Goal: Complete application form

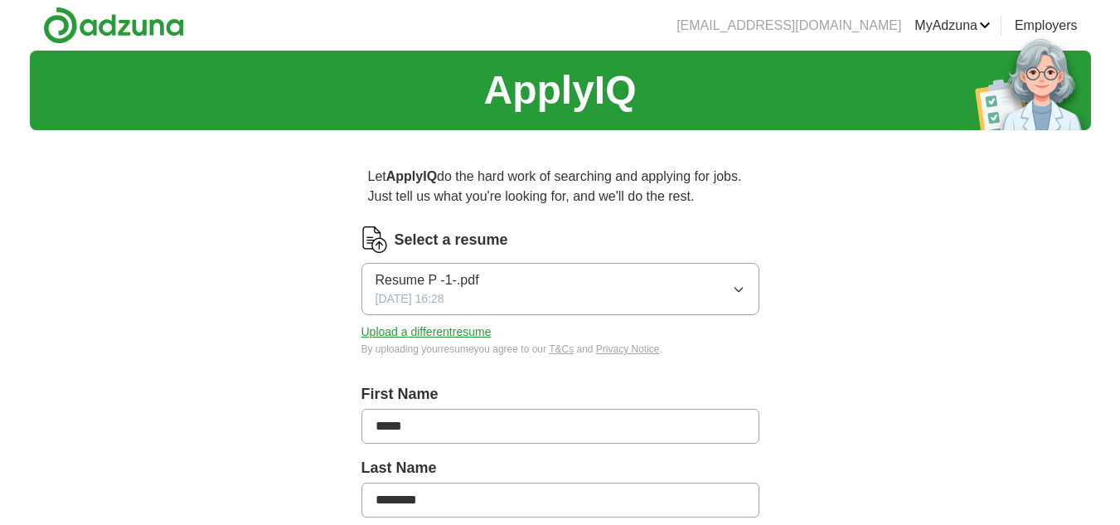
scroll to position [955, 0]
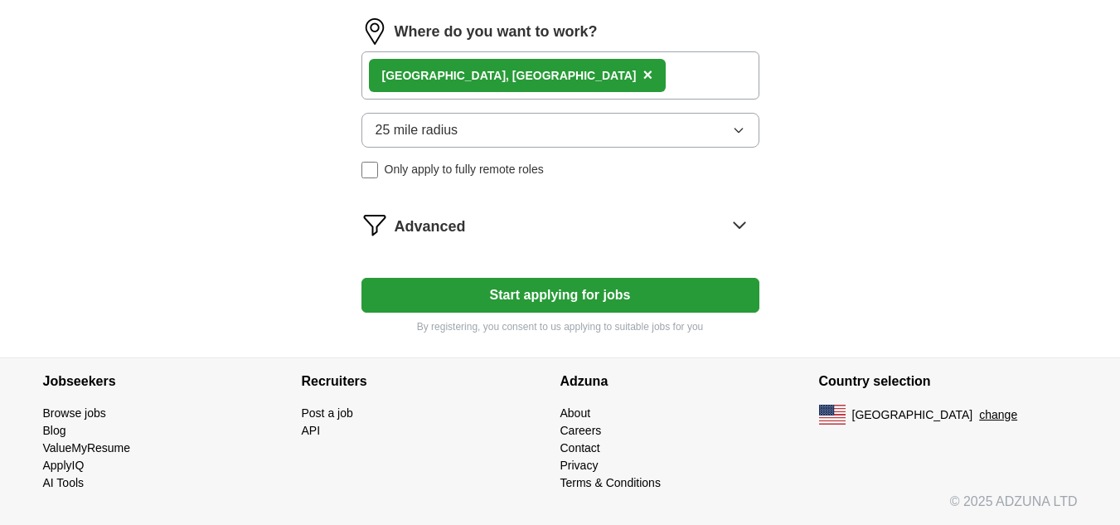
click at [439, 281] on button "Start applying for jobs" at bounding box center [560, 295] width 398 height 35
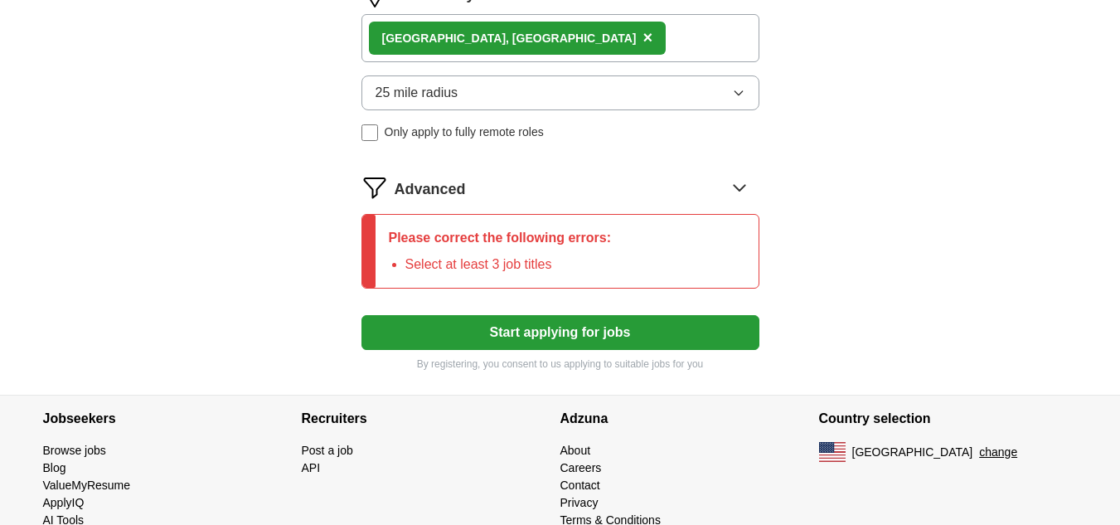
scroll to position [1020, 0]
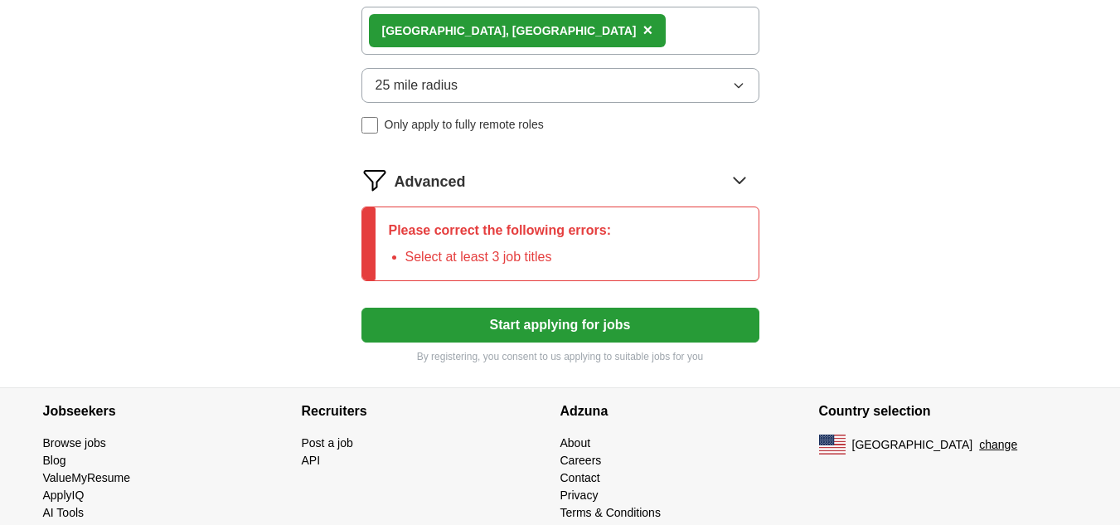
click at [472, 321] on button "Start applying for jobs" at bounding box center [560, 325] width 398 height 35
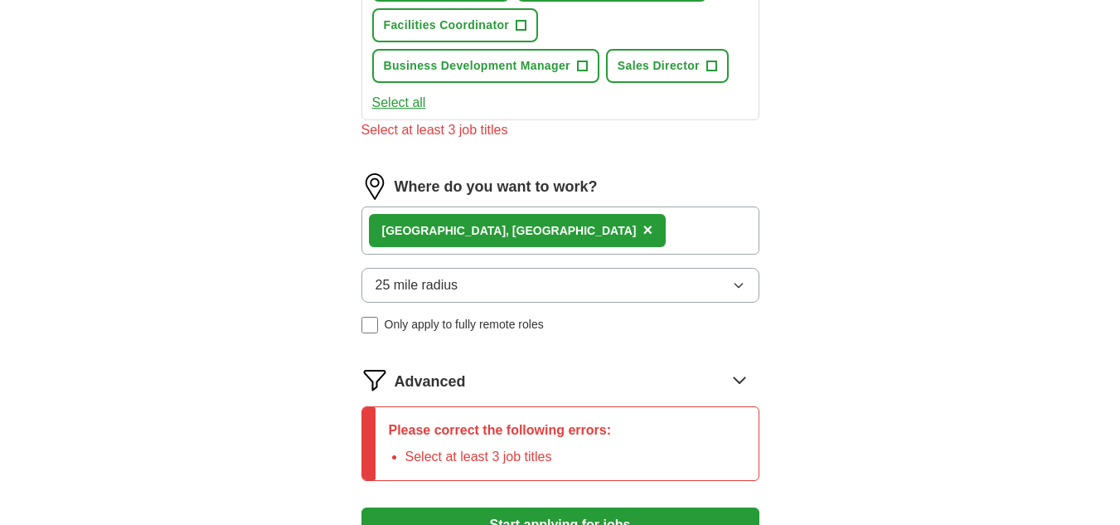
scroll to position [821, 0]
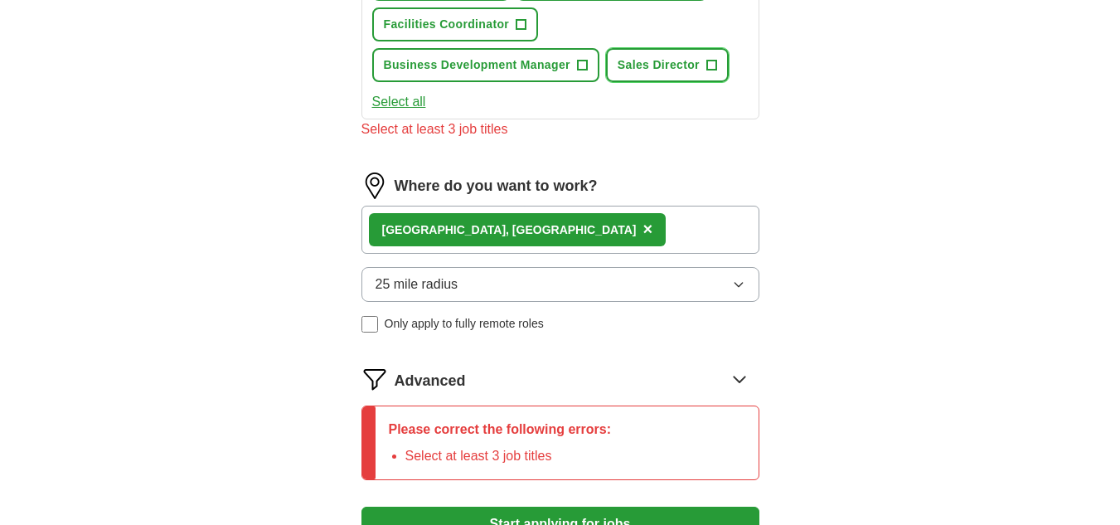
click at [631, 75] on button "Sales Director +" at bounding box center [667, 65] width 123 height 34
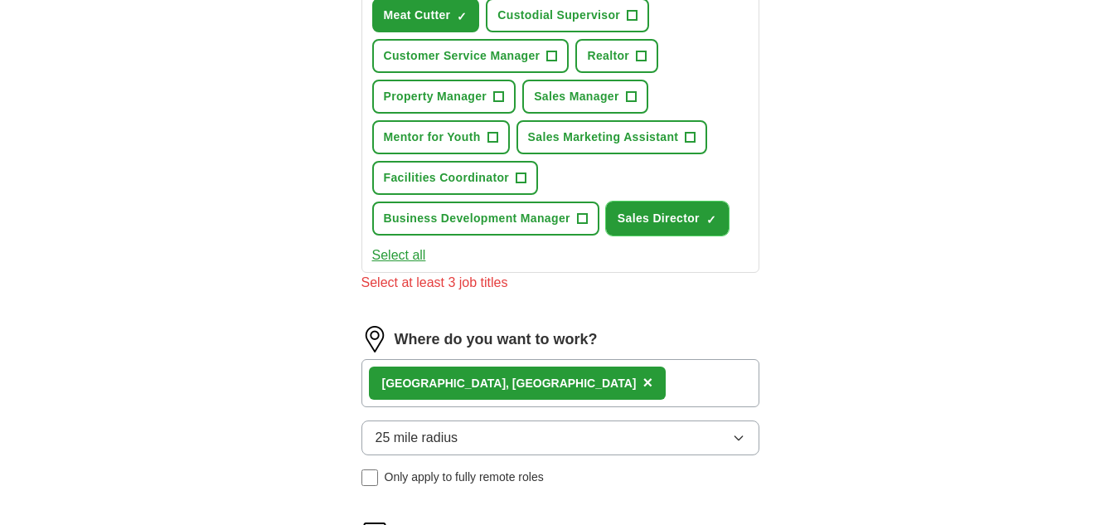
scroll to position [670, 0]
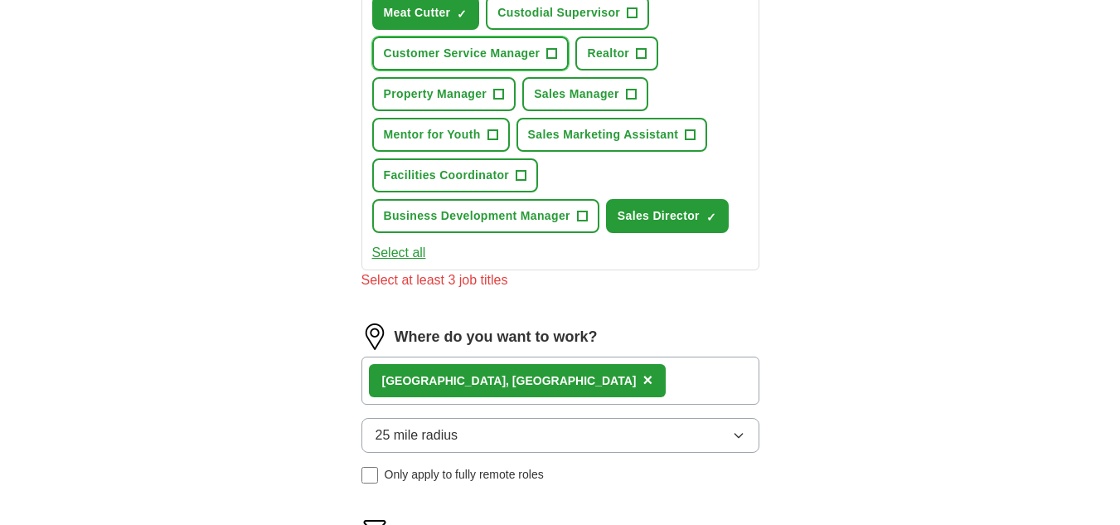
click at [549, 51] on span "+" at bounding box center [552, 53] width 10 height 13
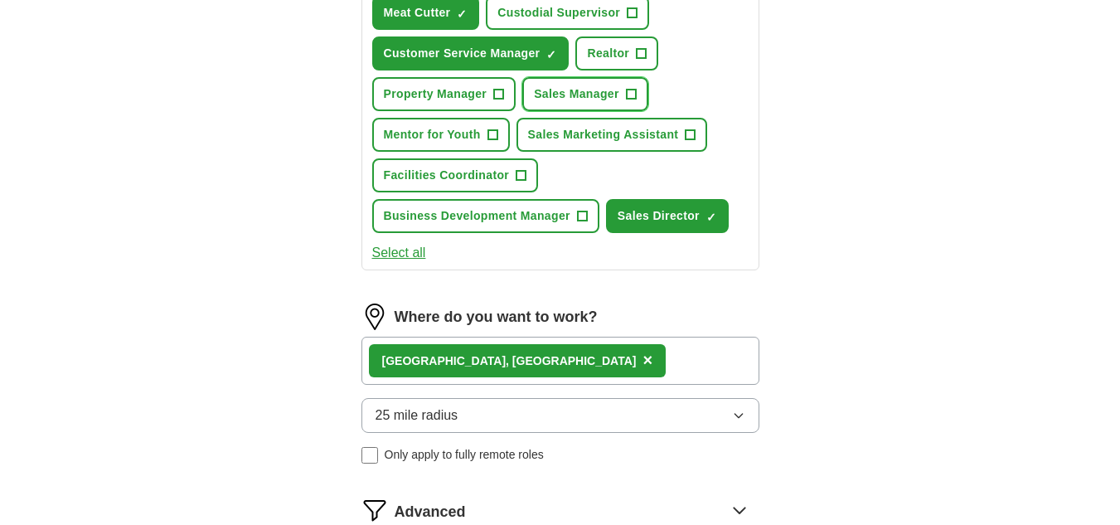
click at [575, 85] on span "Sales Manager" at bounding box center [576, 93] width 85 height 17
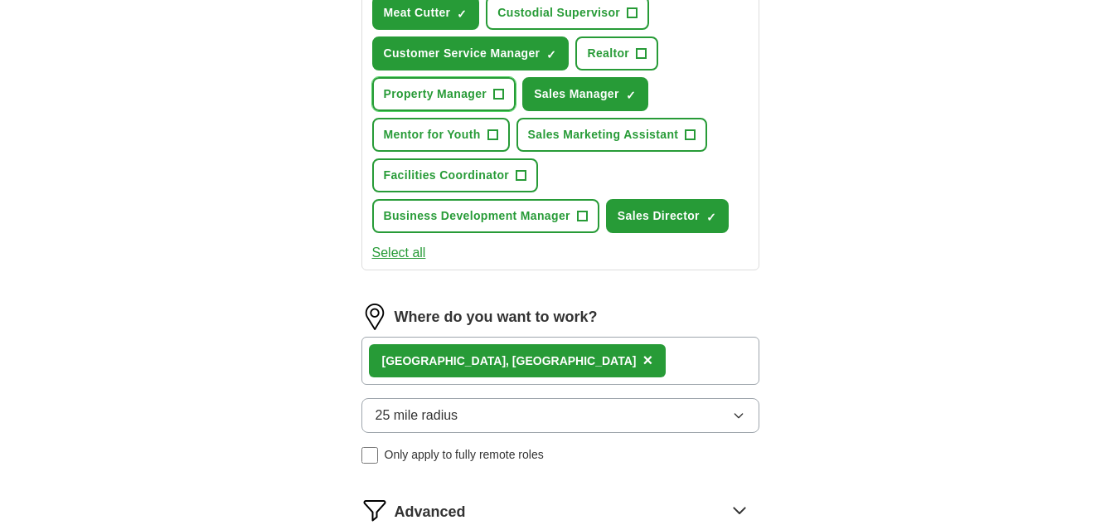
click at [514, 93] on button "Property Manager +" at bounding box center [444, 94] width 144 height 34
click at [498, 125] on button "Mentor for Youth +" at bounding box center [441, 135] width 138 height 34
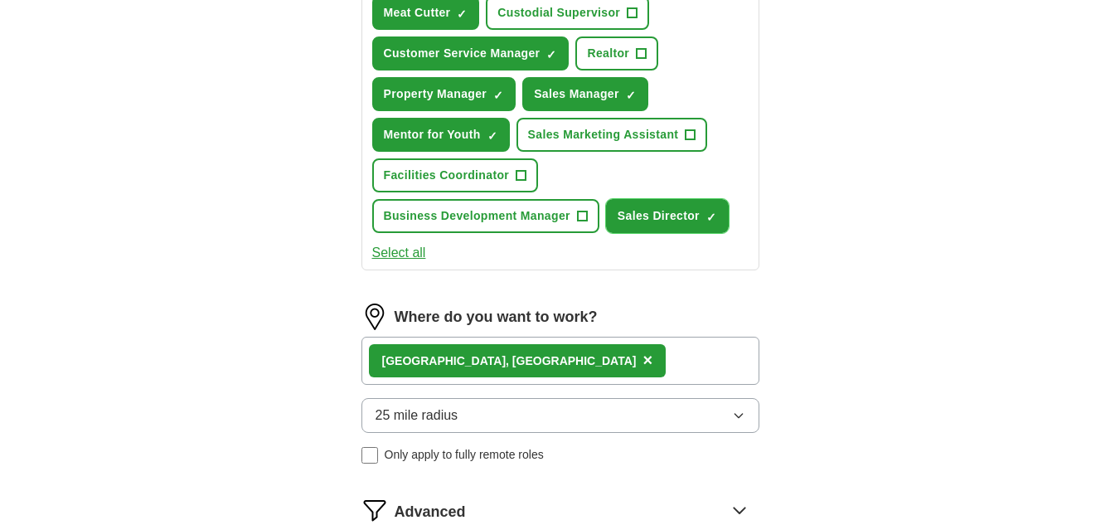
click at [623, 201] on button "Sales Director ✓ ×" at bounding box center [667, 216] width 123 height 34
click at [623, 201] on button "Sales Director +" at bounding box center [667, 216] width 123 height 34
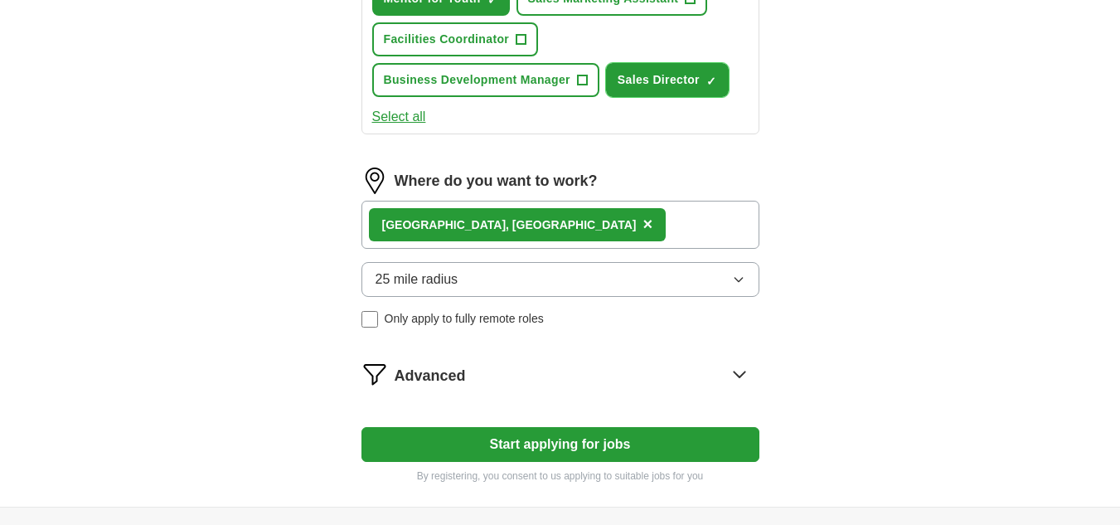
scroll to position [807, 0]
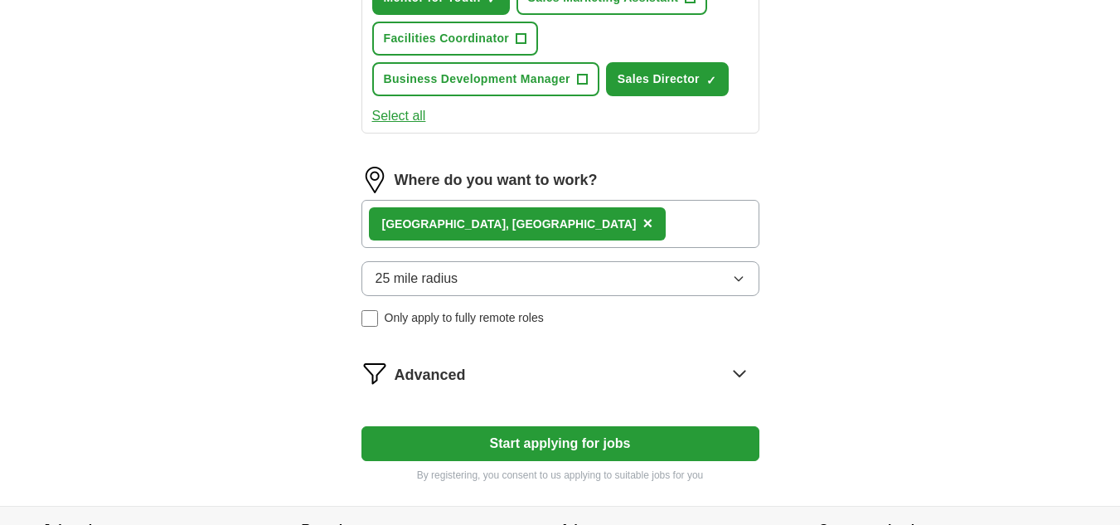
click at [561, 431] on button "Start applying for jobs" at bounding box center [560, 443] width 398 height 35
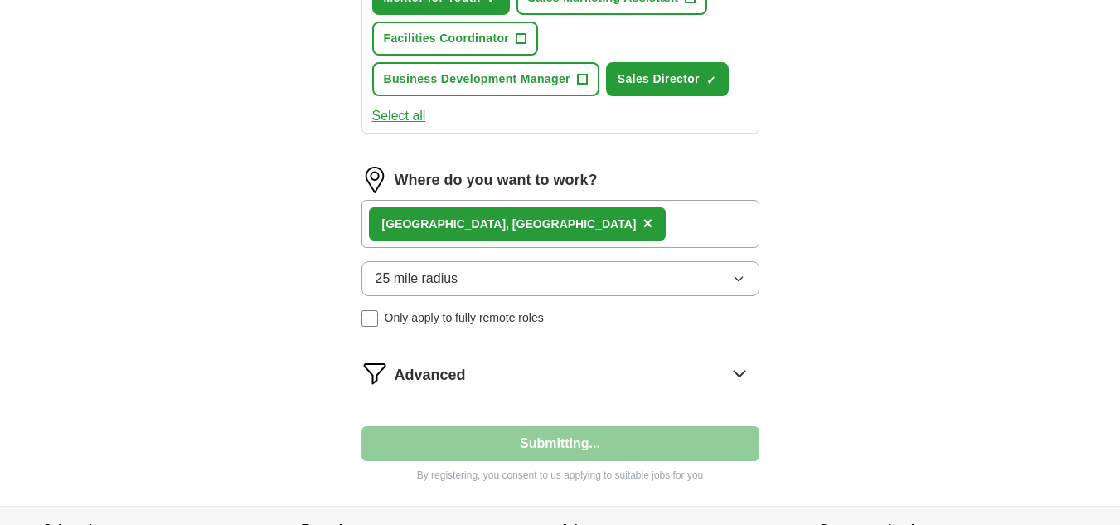
select select "**"
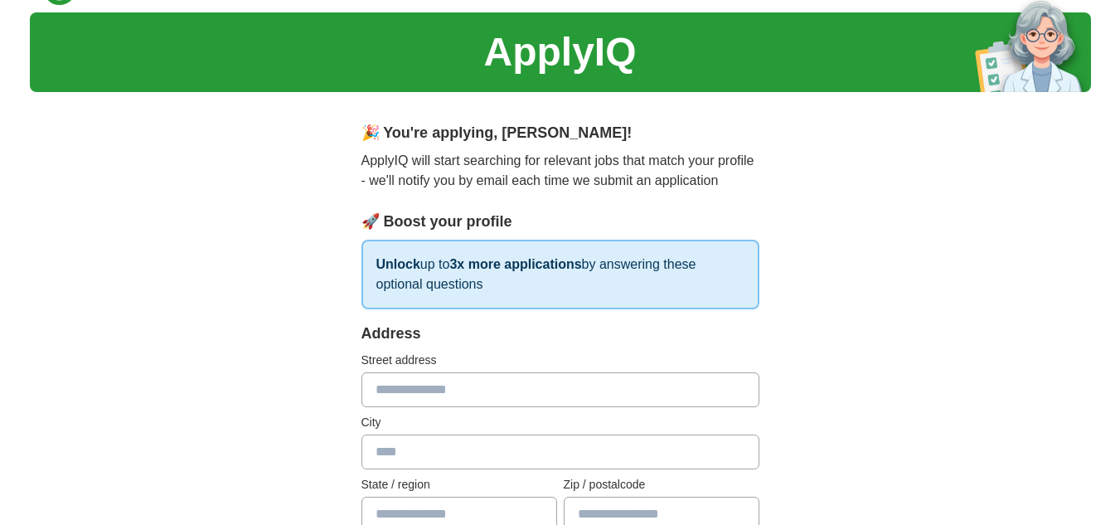
scroll to position [0, 0]
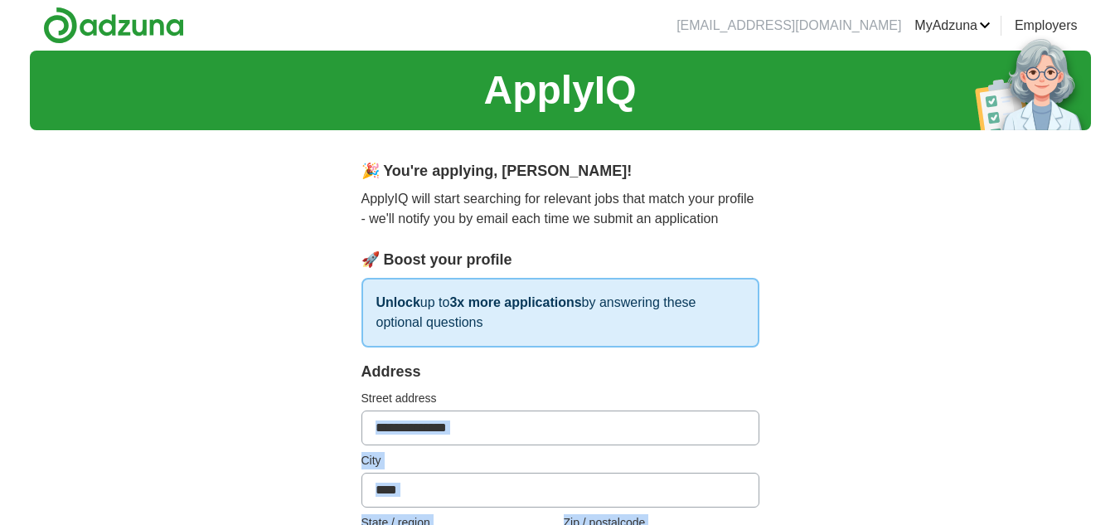
type input "**********"
type input "******"
type input "********"
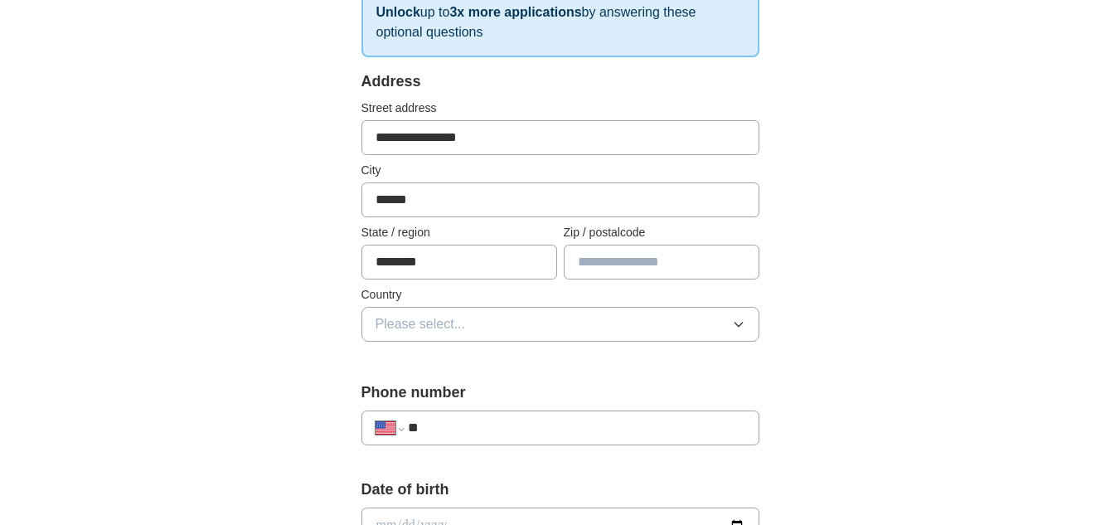
click at [412, 141] on input "**********" at bounding box center [560, 137] width 398 height 35
type input "**********"
click at [592, 255] on input "text" at bounding box center [662, 262] width 196 height 35
type input "*****"
click at [575, 313] on button "Please select..." at bounding box center [560, 324] width 398 height 35
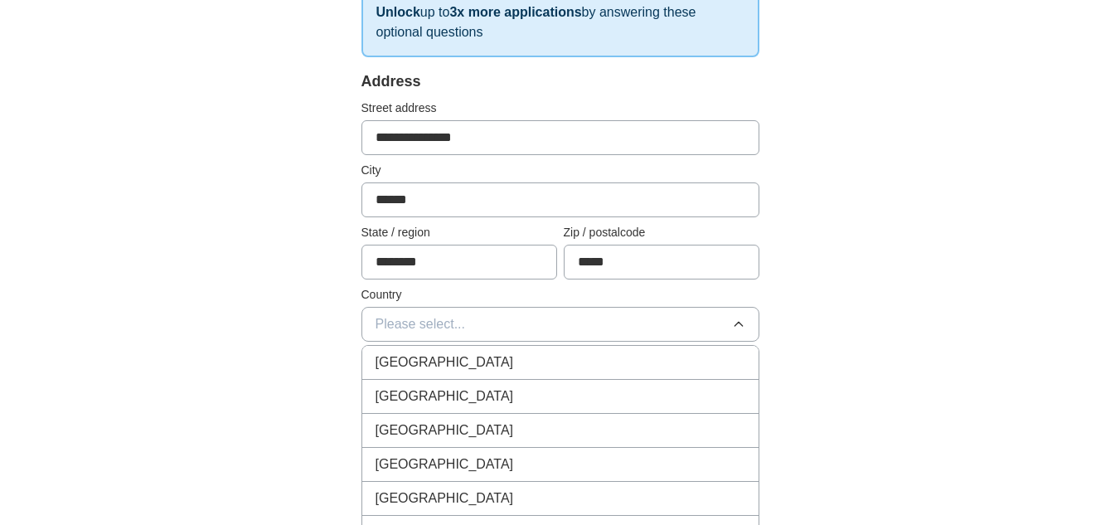
click at [557, 384] on li "[GEOGRAPHIC_DATA]" at bounding box center [560, 397] width 396 height 34
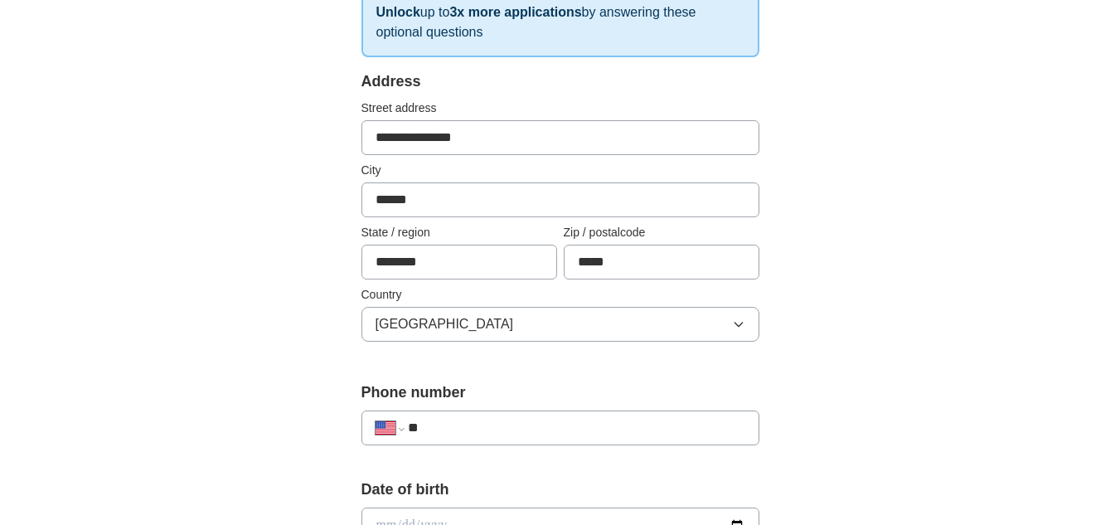
click at [568, 412] on div "**********" at bounding box center [560, 427] width 398 height 35
click at [558, 422] on input "**" at bounding box center [576, 428] width 337 height 20
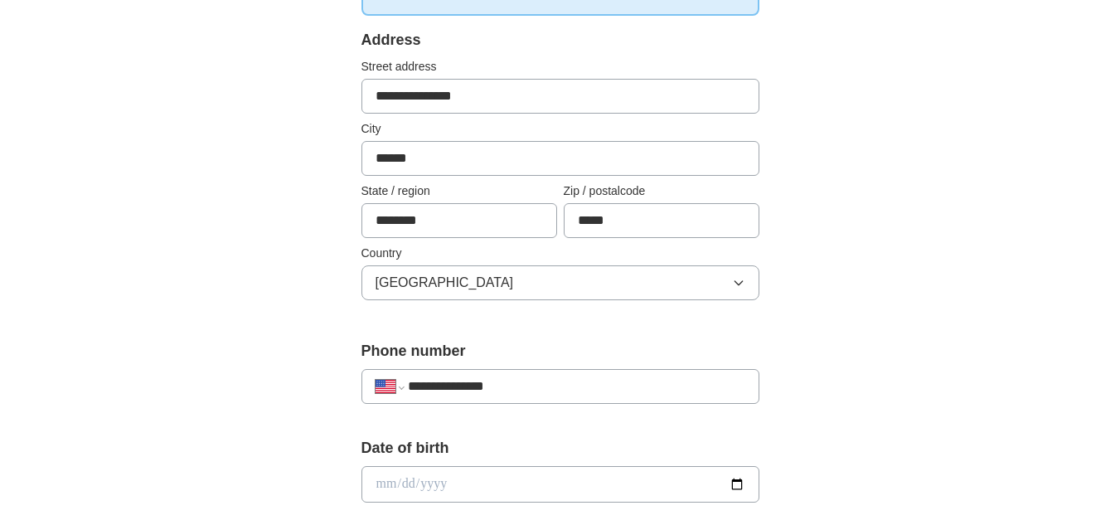
scroll to position [332, 0]
type input "**********"
click at [550, 458] on div "Date of birth" at bounding box center [560, 475] width 398 height 79
click at [491, 482] on input "date" at bounding box center [560, 483] width 398 height 36
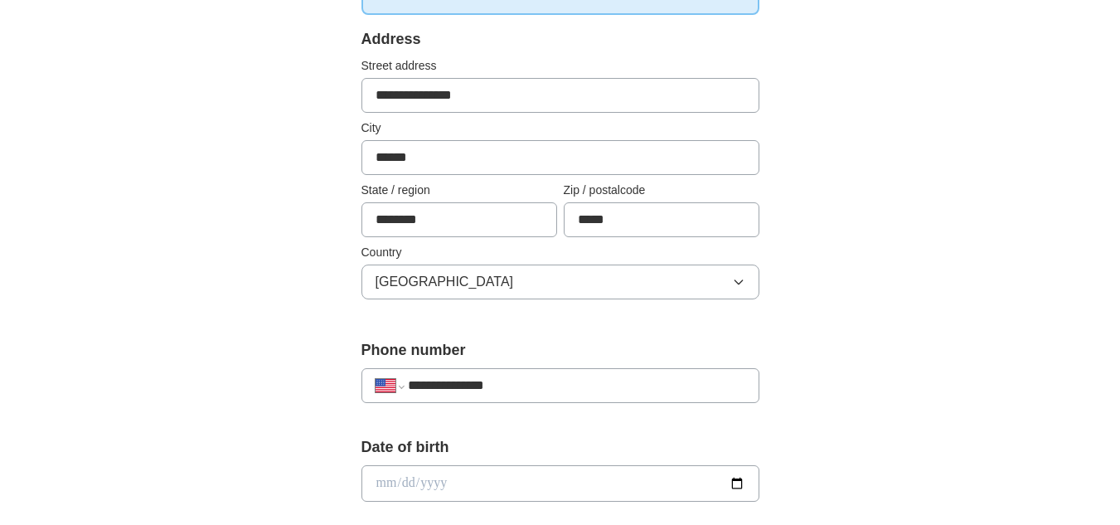
type input "**********"
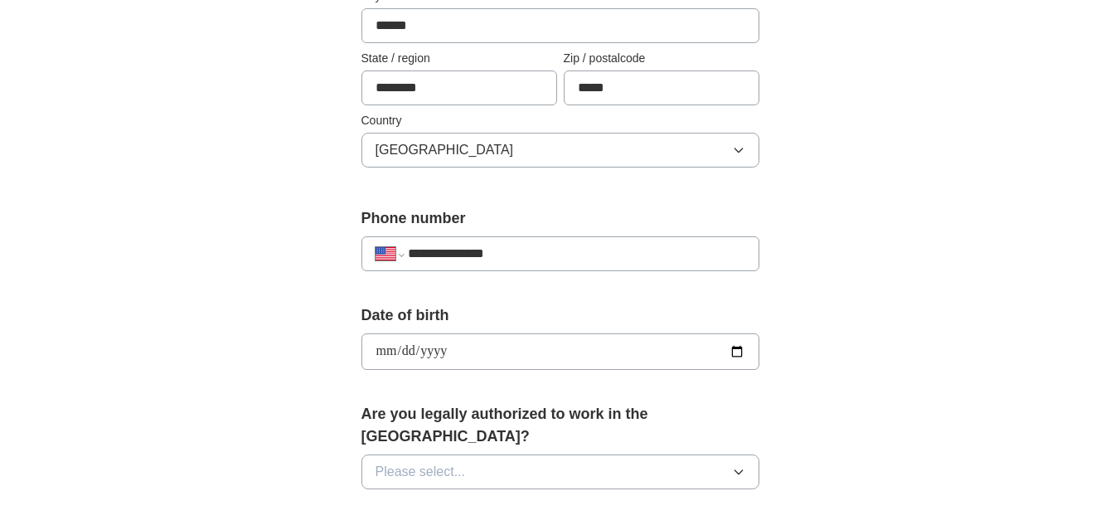
scroll to position [473, 0]
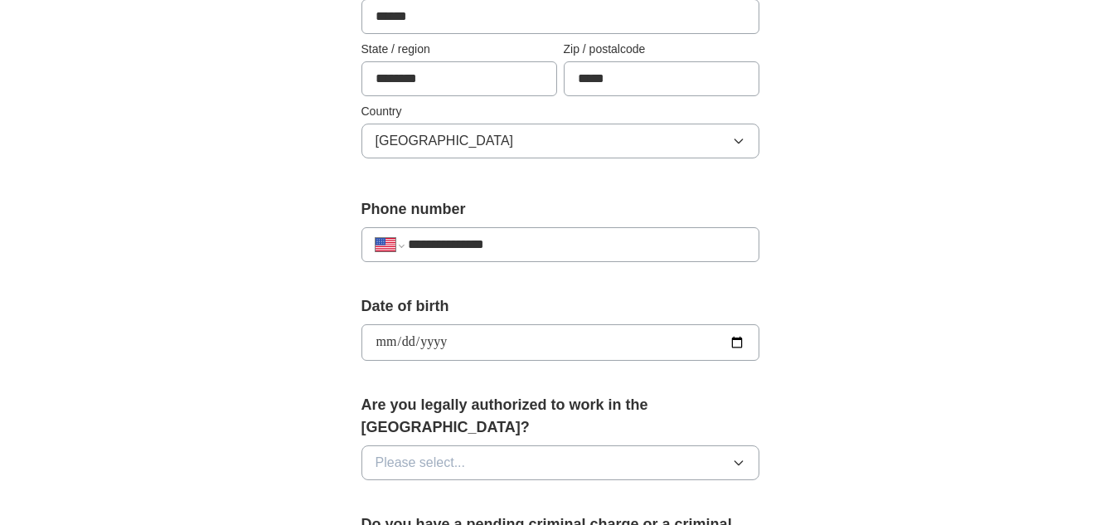
click at [493, 445] on button "Please select..." at bounding box center [560, 462] width 398 height 35
click at [483, 484] on li "Yes" at bounding box center [560, 501] width 396 height 34
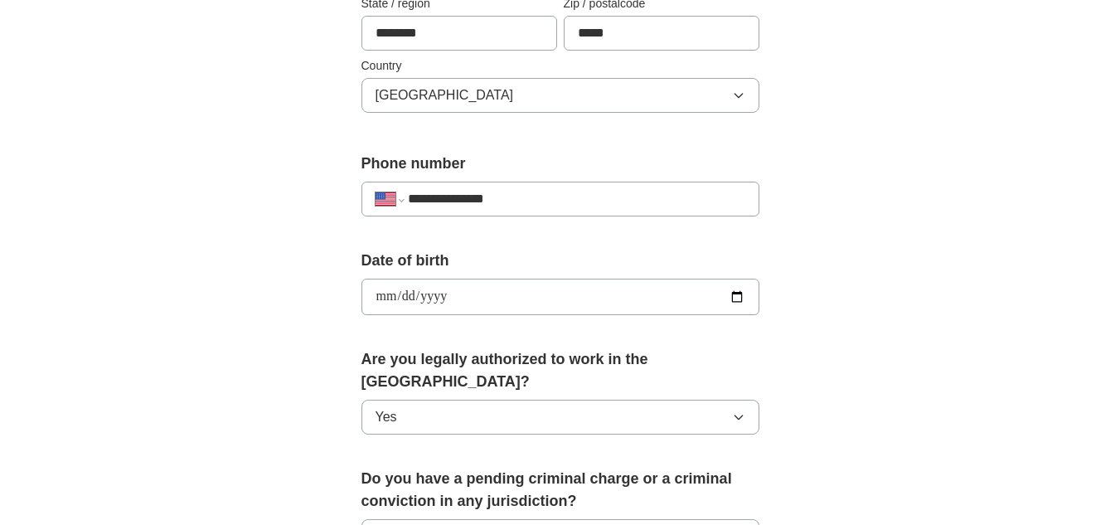
click at [488, 468] on label "Do you have a pending criminal charge or a criminal conviction in any jurisdict…" at bounding box center [560, 490] width 398 height 45
click at [507, 477] on label "Do you have a pending criminal charge or a criminal conviction in any jurisdict…" at bounding box center [560, 490] width 398 height 45
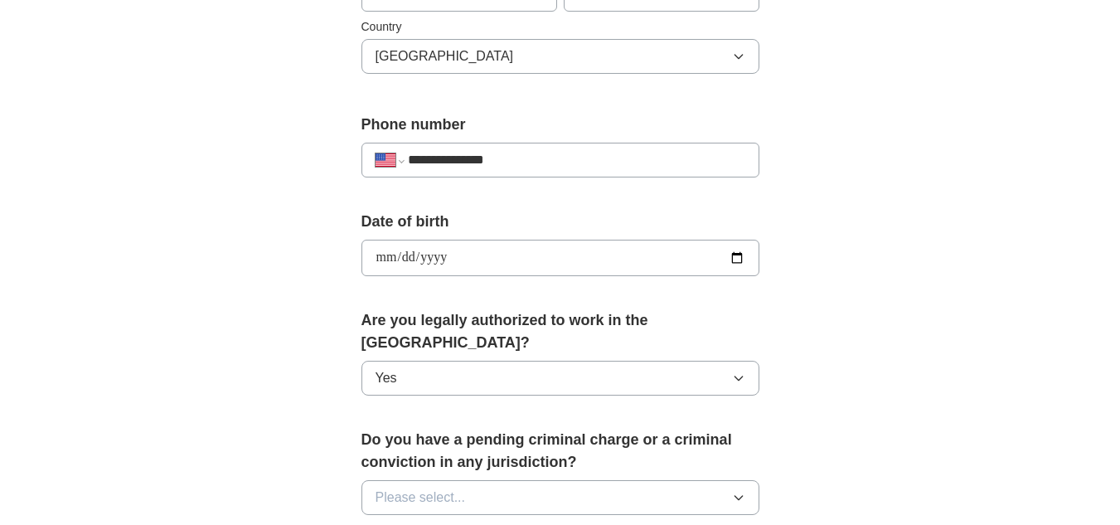
scroll to position [559, 0]
click at [507, 479] on button "Please select..." at bounding box center [560, 496] width 398 height 35
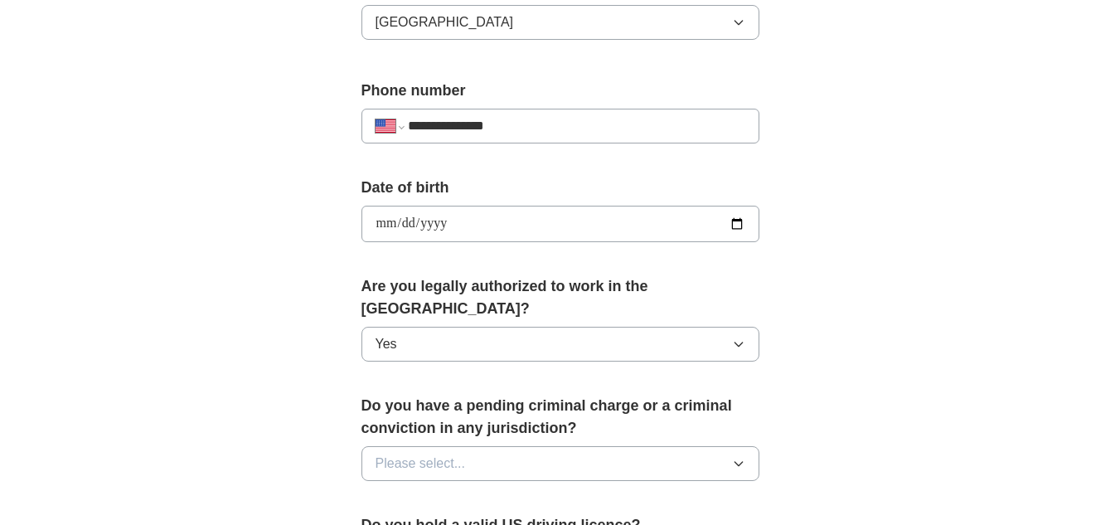
scroll to position [594, 0]
click at [508, 447] on button "Please select..." at bounding box center [560, 461] width 398 height 35
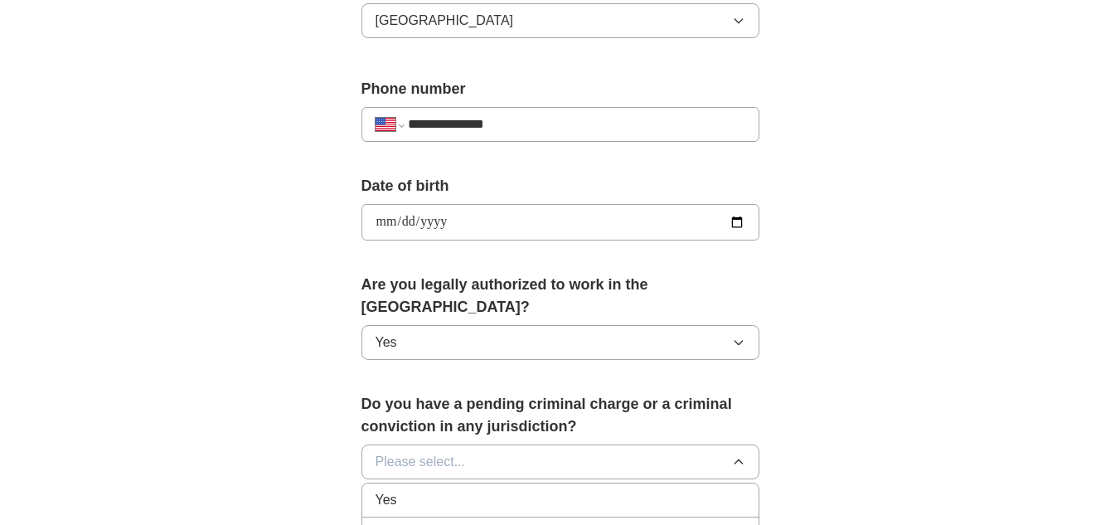
click at [476, 517] on li "No" at bounding box center [560, 534] width 396 height 34
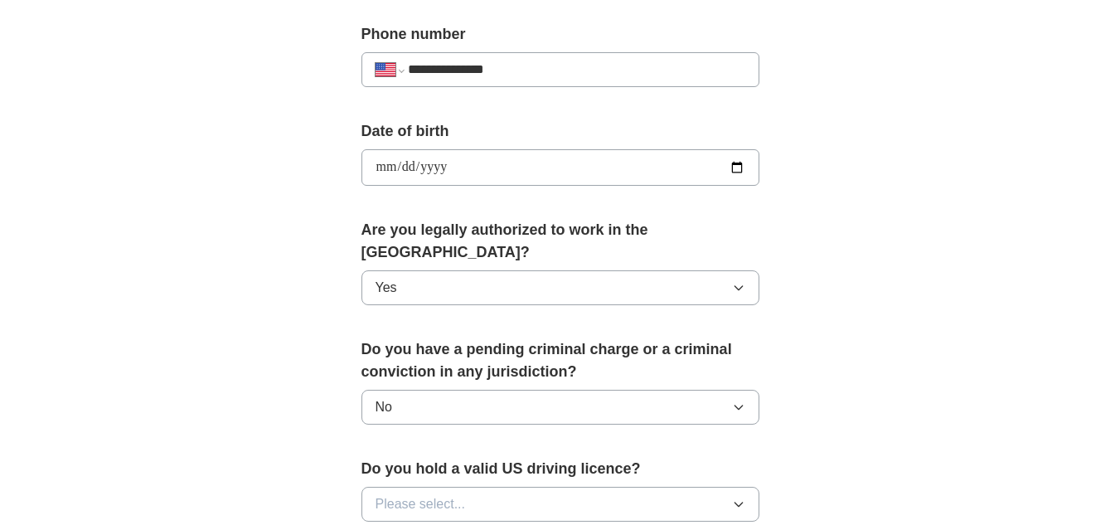
scroll to position [656, 0]
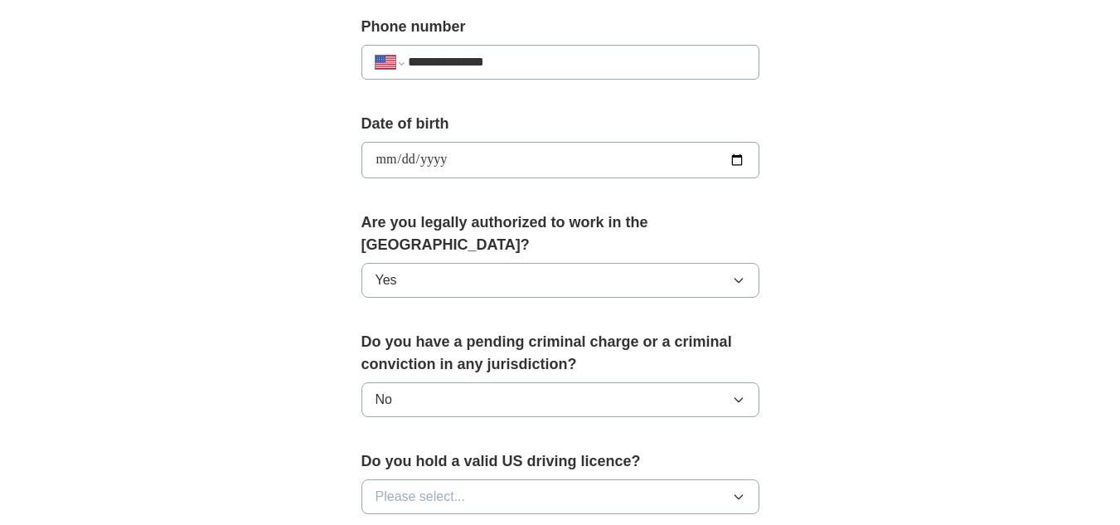
click at [477, 482] on button "Please select..." at bounding box center [560, 496] width 398 height 35
drag, startPoint x: 477, startPoint y: 482, endPoint x: 475, endPoint y: 505, distance: 22.4
click at [475, 505] on div "Please select... Yes No" at bounding box center [560, 496] width 398 height 35
click at [475, 524] on div "Yes" at bounding box center [560, 535] width 370 height 20
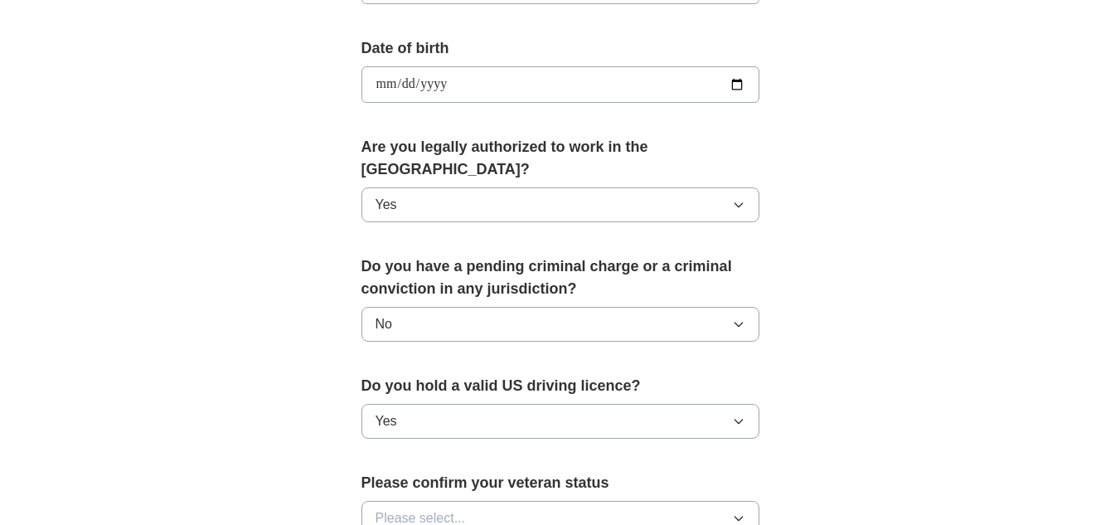
scroll to position [732, 0]
click at [475, 505] on button "Please select..." at bounding box center [560, 517] width 398 height 35
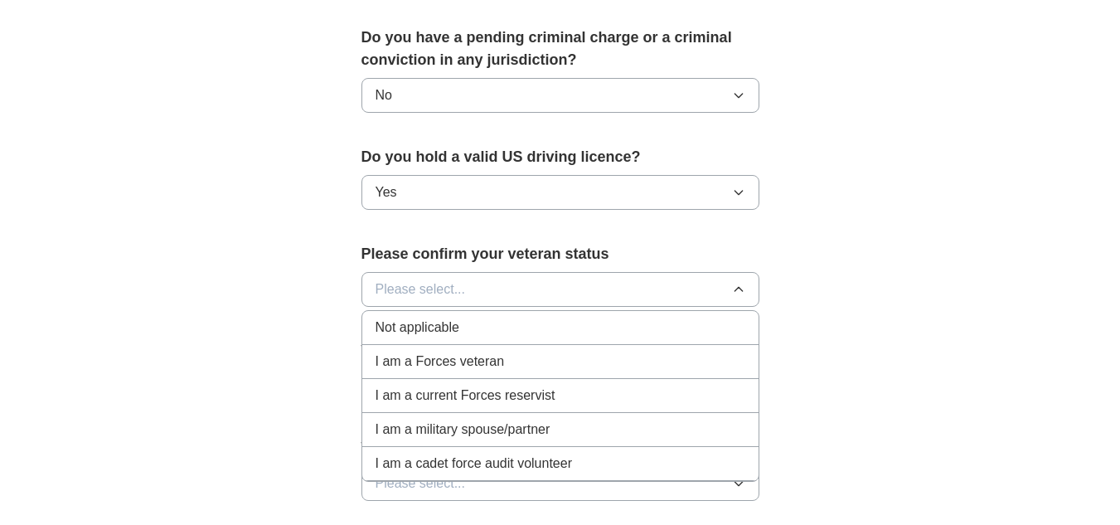
scroll to position [961, 0]
click at [475, 317] on div "Not applicable" at bounding box center [560, 327] width 370 height 20
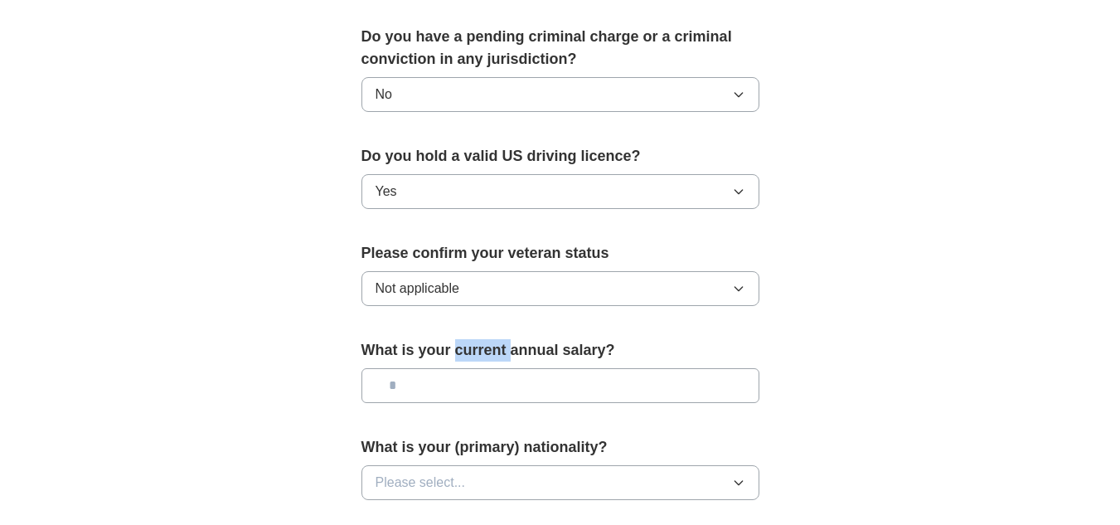
click at [475, 345] on div "What is your current annual salary?" at bounding box center [560, 377] width 398 height 77
click at [510, 465] on button "Please select..." at bounding box center [560, 482] width 398 height 35
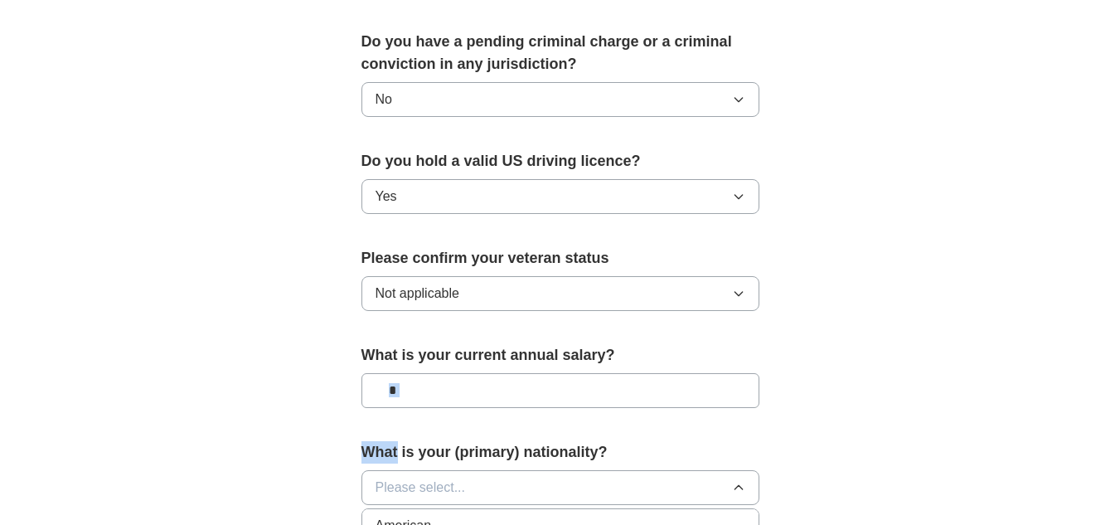
scroll to position [954, 0]
click at [501, 511] on li "American" at bounding box center [560, 528] width 396 height 34
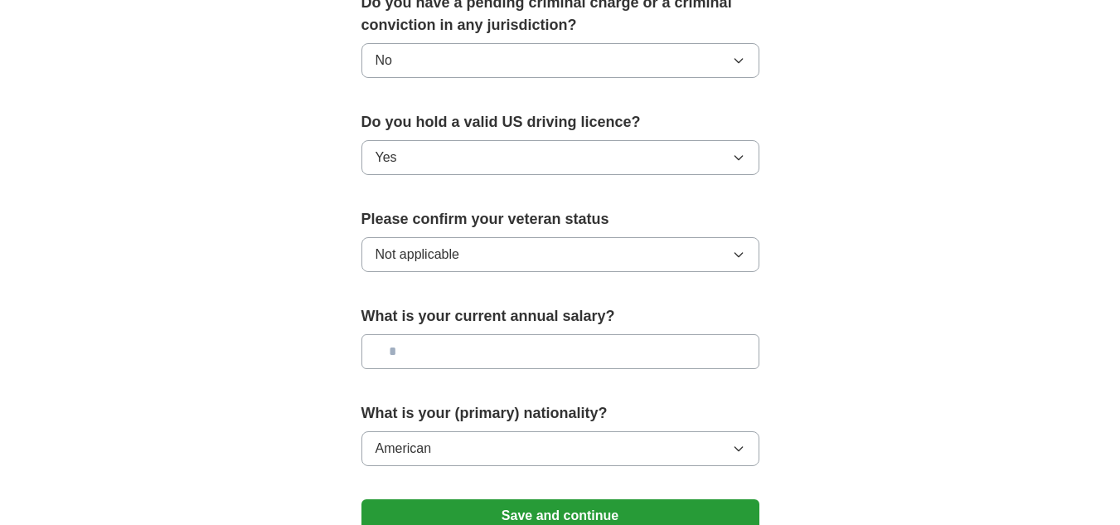
scroll to position [996, 0]
click at [501, 498] on button "Save and continue" at bounding box center [560, 514] width 398 height 33
